Goal: Task Accomplishment & Management: Use online tool/utility

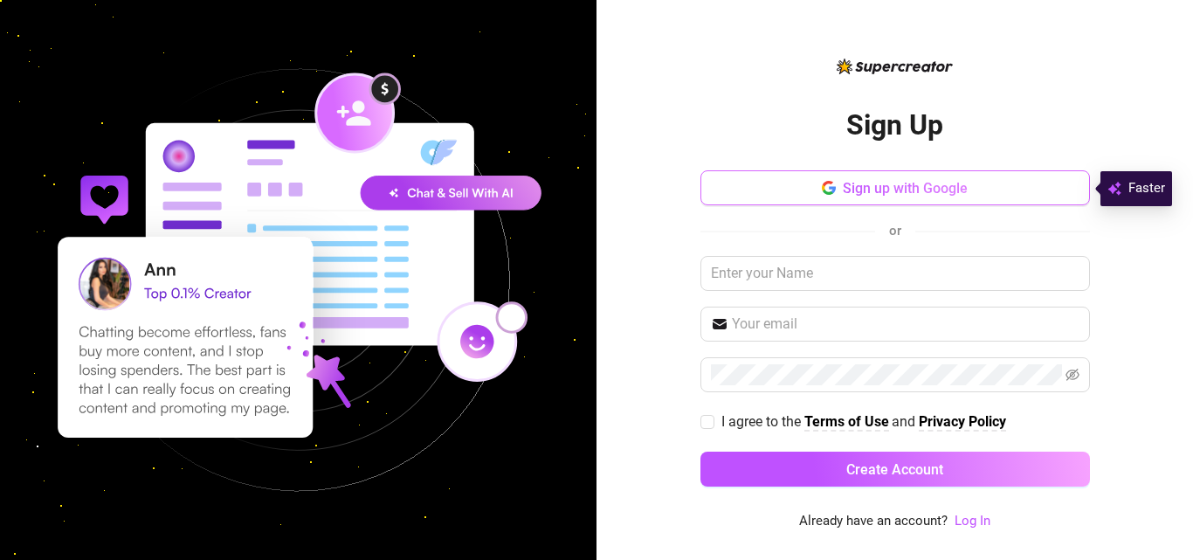
click at [880, 175] on button "Sign up with Google" at bounding box center [894, 187] width 389 height 35
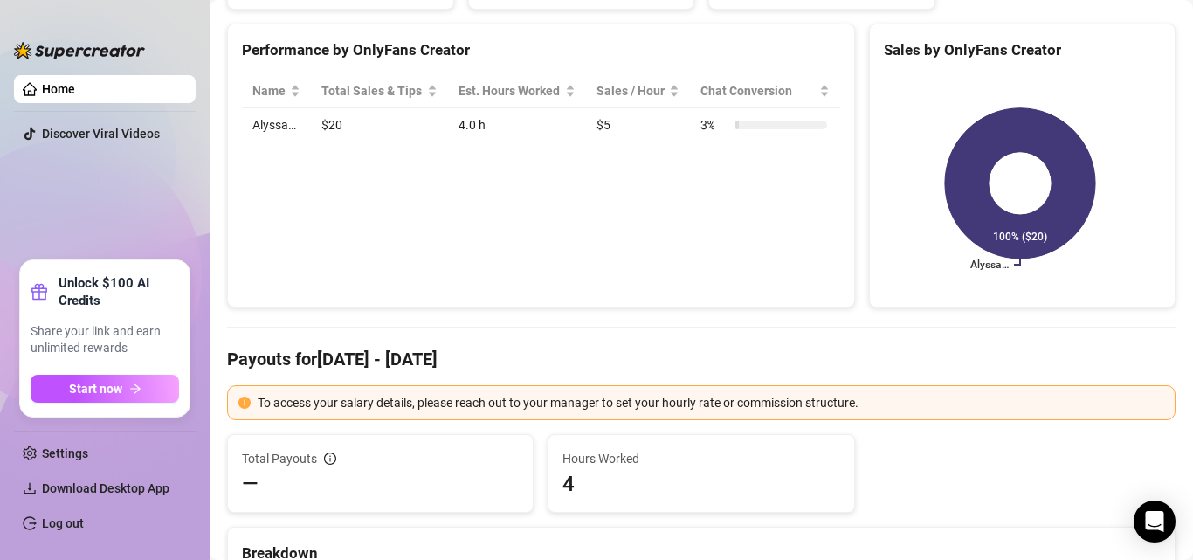
scroll to position [524, 0]
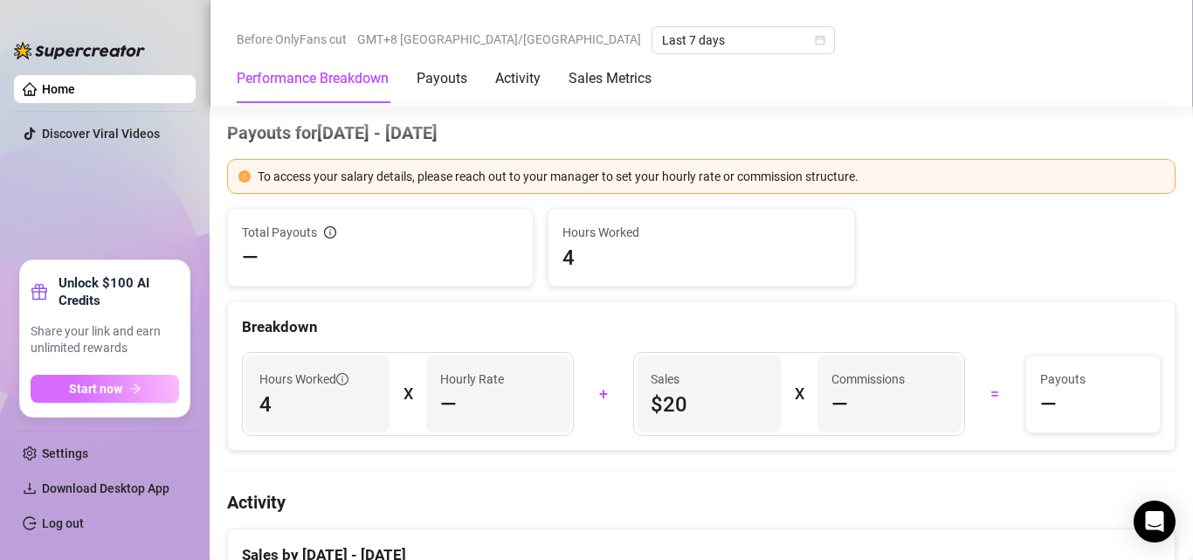
click at [133, 395] on button "Start now" at bounding box center [105, 389] width 148 height 28
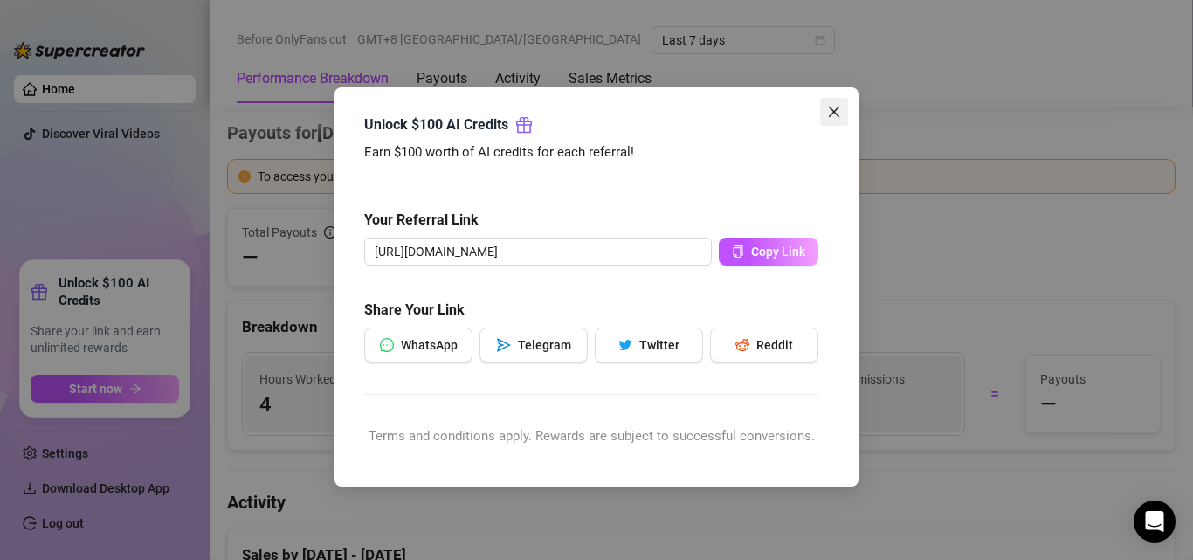
click at [825, 114] on span "Close" at bounding box center [834, 112] width 28 height 14
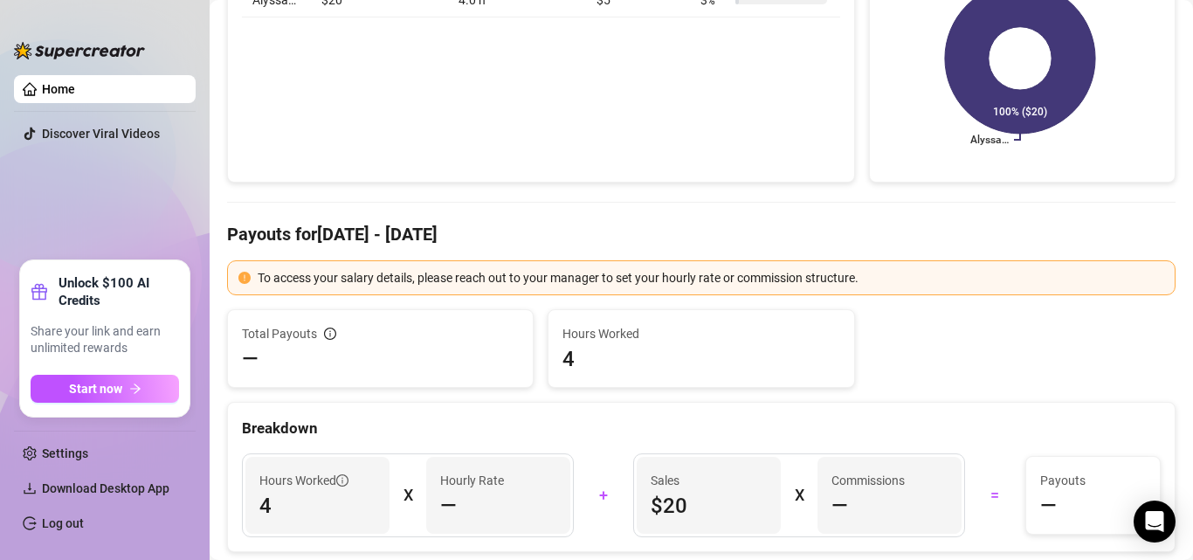
scroll to position [0, 0]
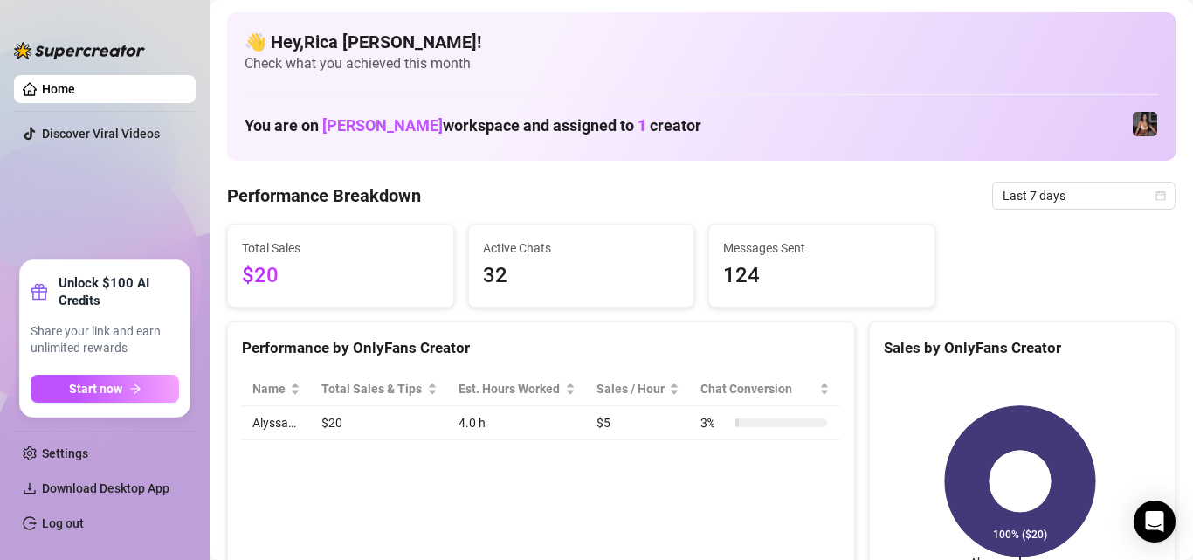
click at [1143, 122] on img at bounding box center [1144, 124] width 24 height 24
click at [1140, 122] on img at bounding box center [1144, 124] width 24 height 24
click at [75, 91] on link "Home" at bounding box center [58, 89] width 33 height 14
click at [120, 485] on span "Download Desktop App" at bounding box center [105, 488] width 127 height 14
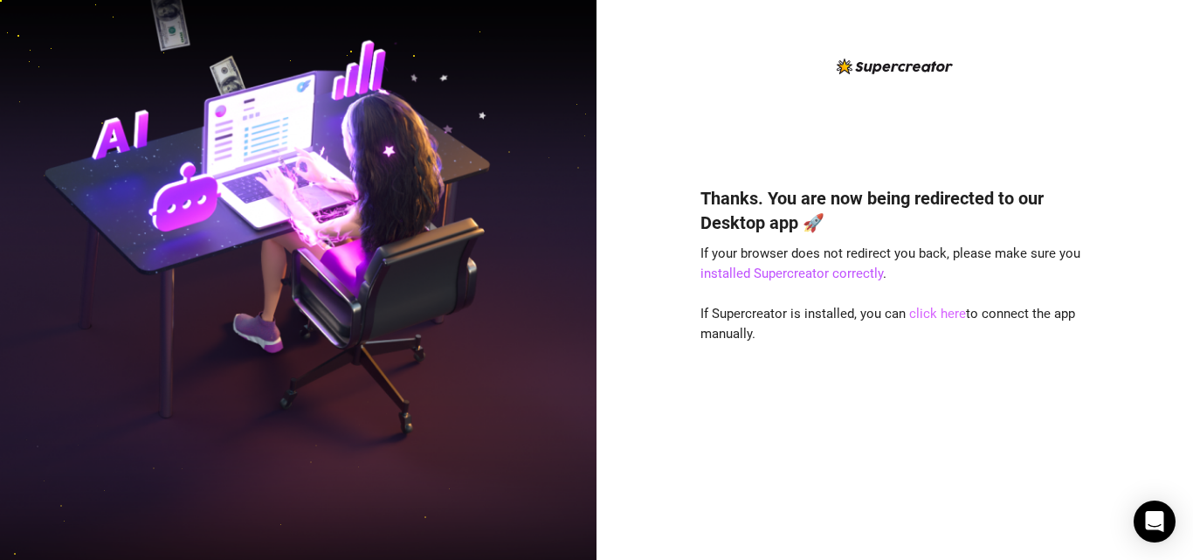
click at [934, 308] on link "click here" at bounding box center [937, 314] width 57 height 16
click at [931, 316] on link "click here" at bounding box center [937, 314] width 57 height 16
click at [885, 304] on div "Thanks. You are now being redirected to our Desktop app 🚀 If your browser does …" at bounding box center [894, 346] width 389 height 369
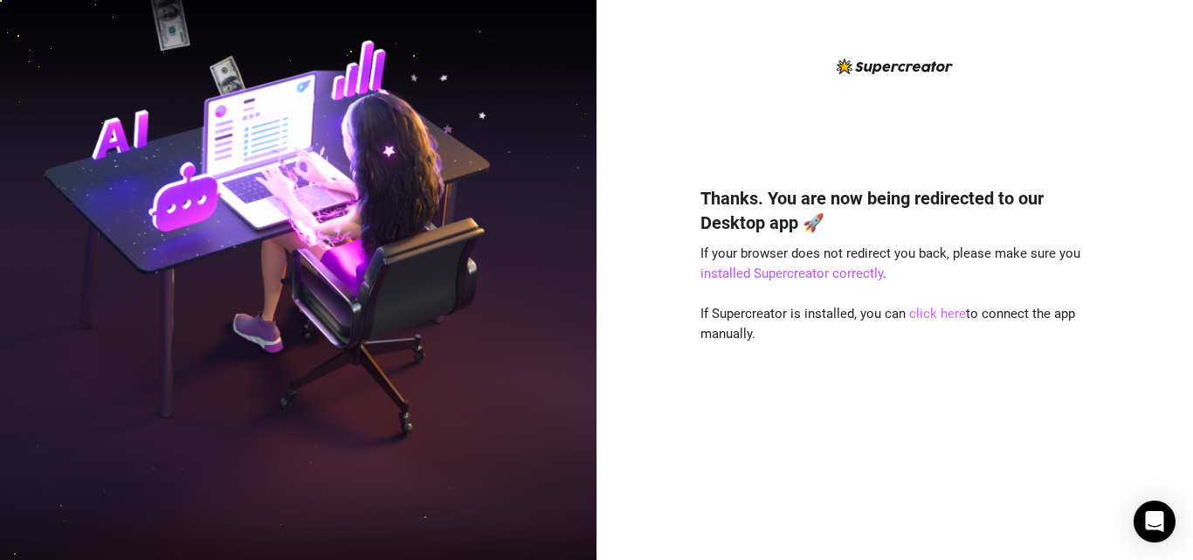
click at [931, 306] on link "click here" at bounding box center [937, 314] width 57 height 16
